Goal: Check status

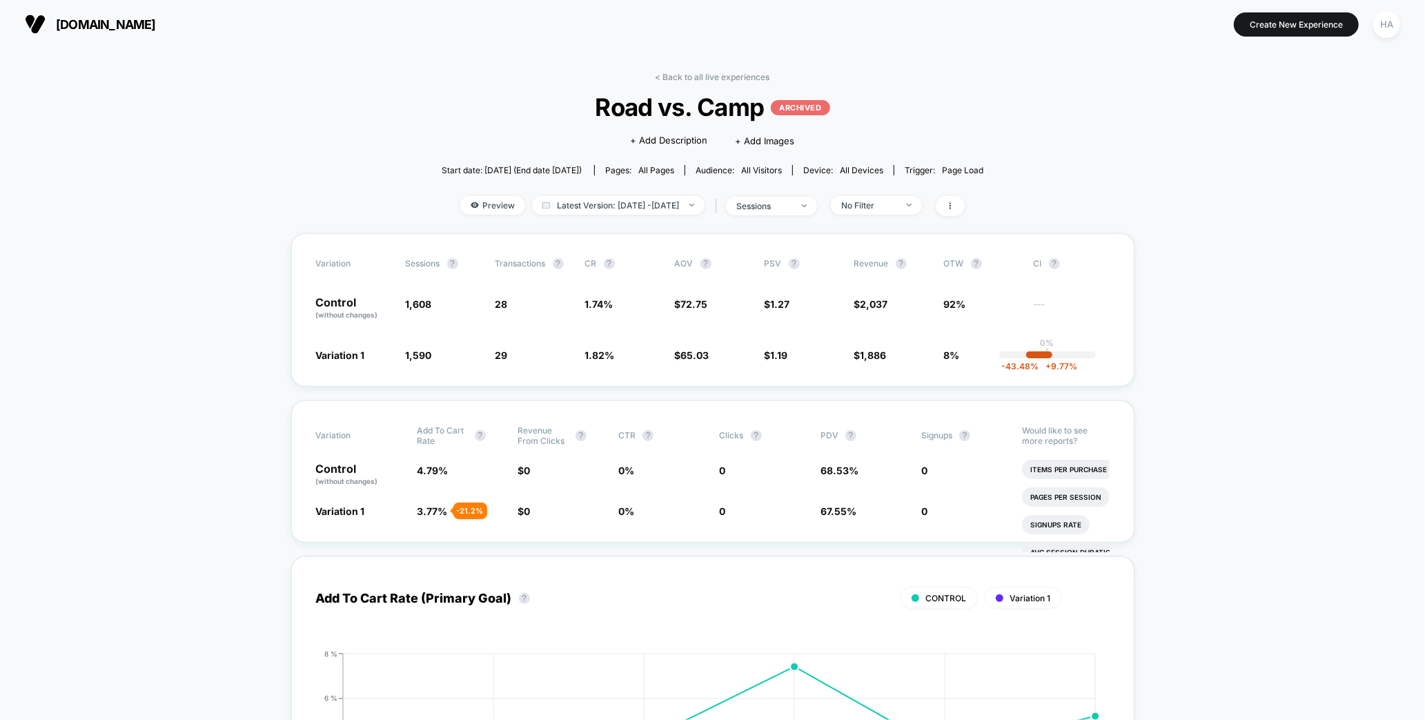
click at [676, 90] on div "< Back to all live experiences Road vs. Camp ARCHIVED Click to edit experience …" at bounding box center [713, 153] width 542 height 162
click at [676, 86] on div "< Back to all live experiences Road vs. Camp ARCHIVED Click to edit experience …" at bounding box center [713, 153] width 542 height 162
click at [675, 76] on link "< Back to all live experiences" at bounding box center [713, 77] width 115 height 10
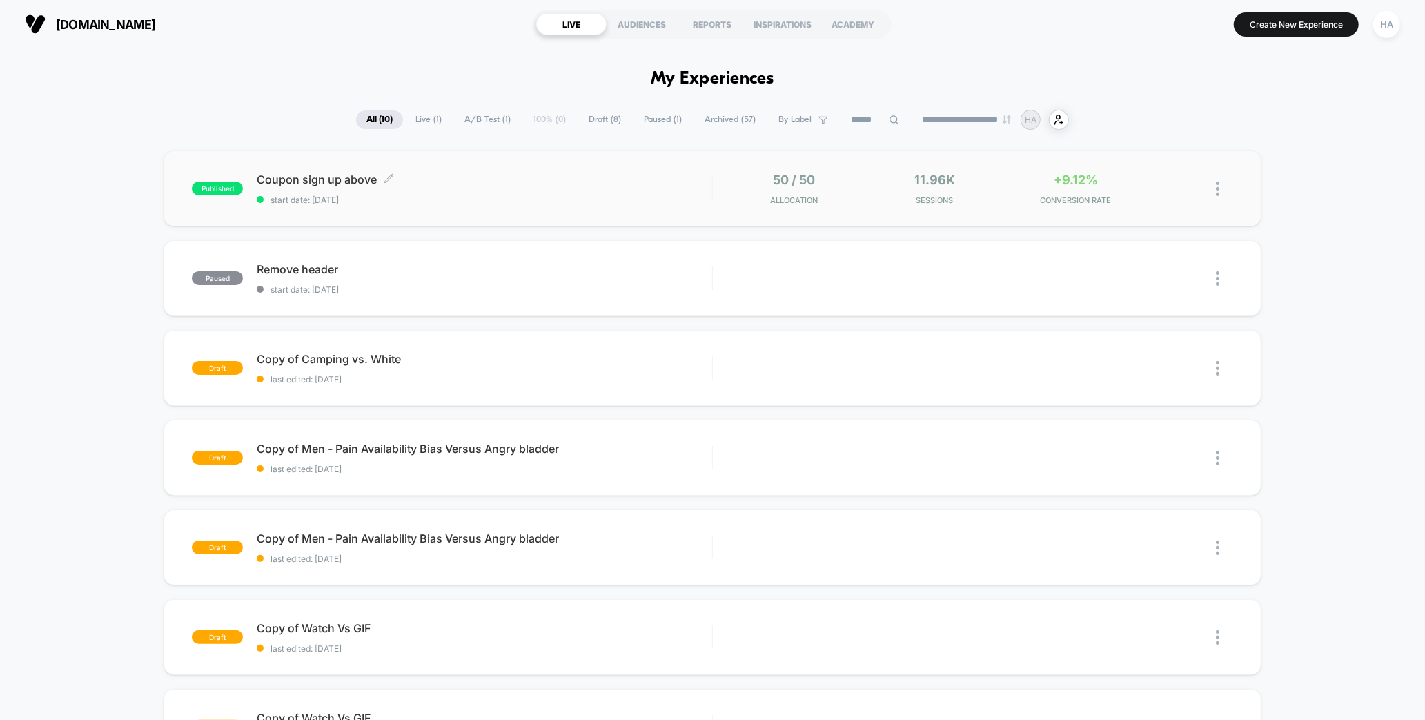
click at [575, 195] on span "start date: [DATE]" at bounding box center [484, 200] width 455 height 10
